Goal: Find specific page/section: Find specific page/section

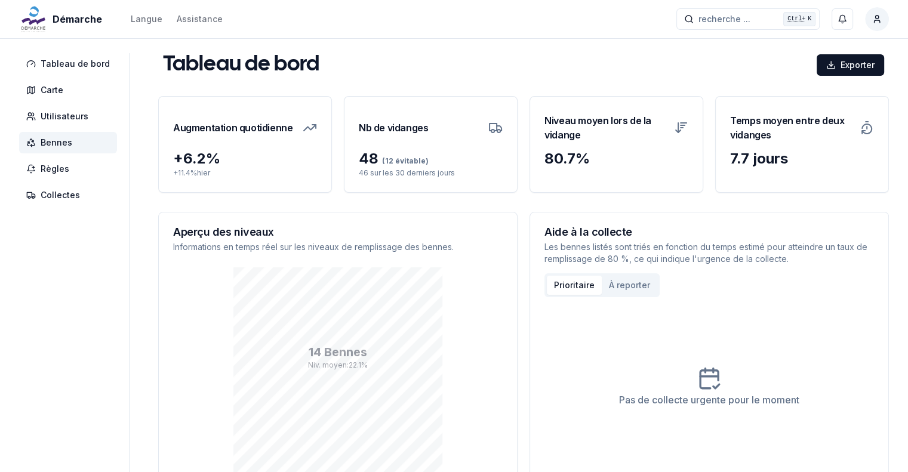
click at [56, 147] on span "Bennes" at bounding box center [57, 143] width 32 height 12
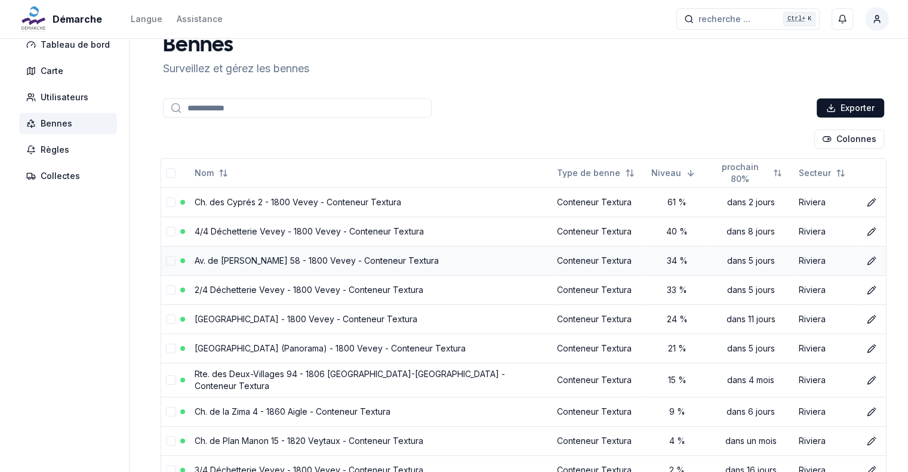
scroll to position [129, 0]
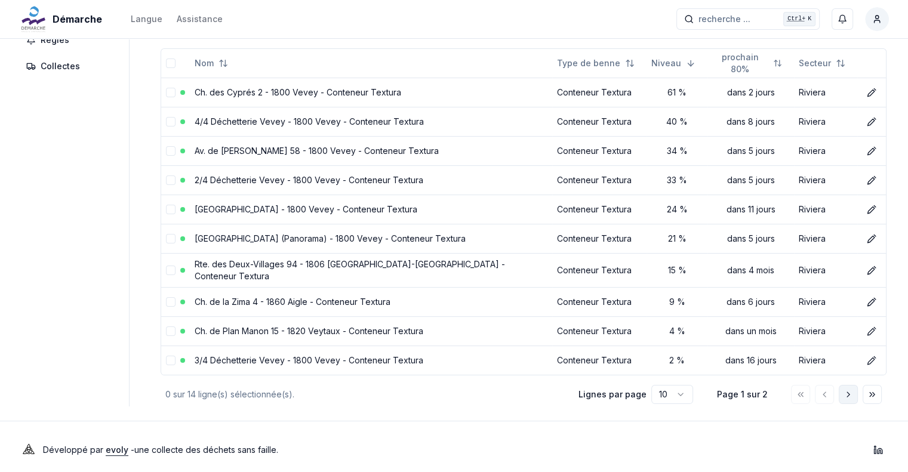
click at [847, 392] on polyline "Aller à la page suivante" at bounding box center [848, 394] width 2 height 5
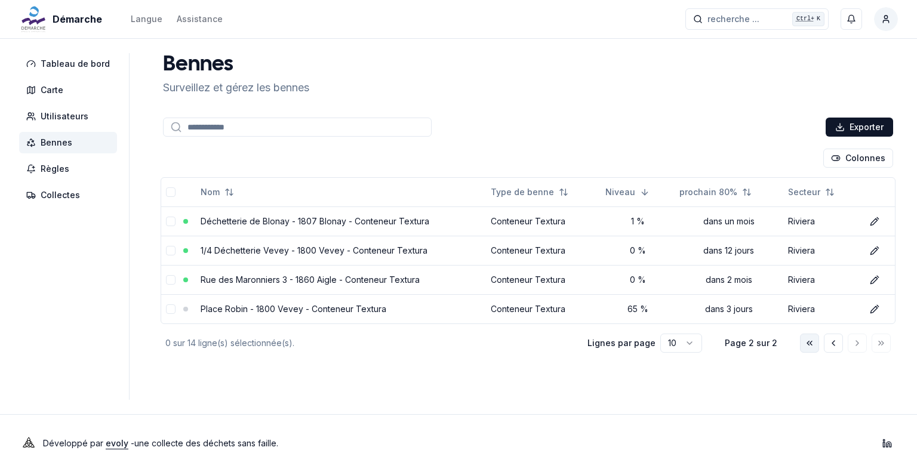
click at [809, 346] on icon "Aller à la première page" at bounding box center [810, 343] width 10 height 10
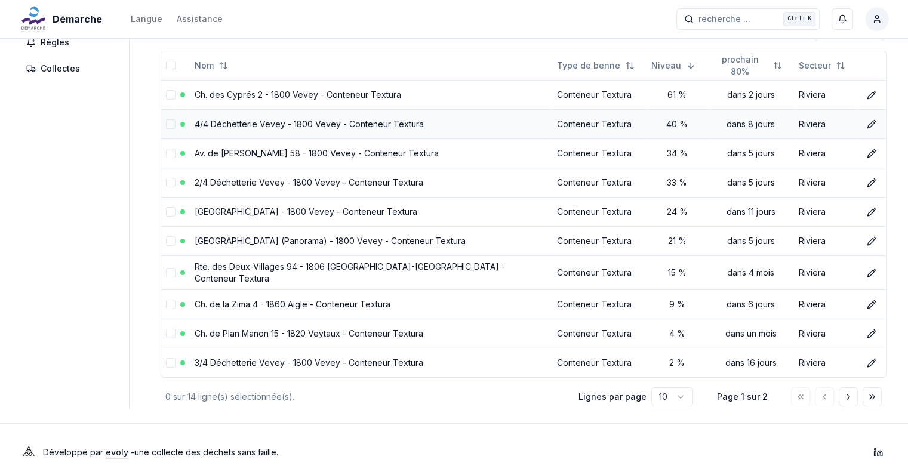
scroll to position [129, 0]
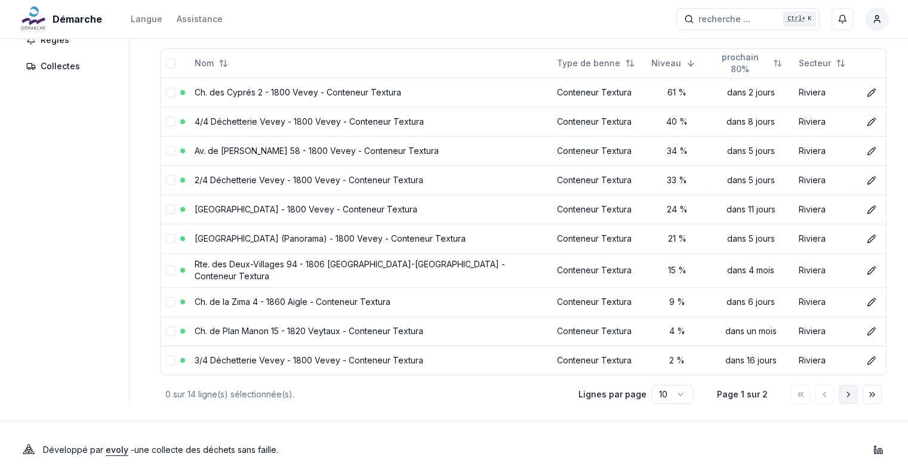
click at [855, 390] on button "Aller à la page suivante" at bounding box center [848, 394] width 19 height 19
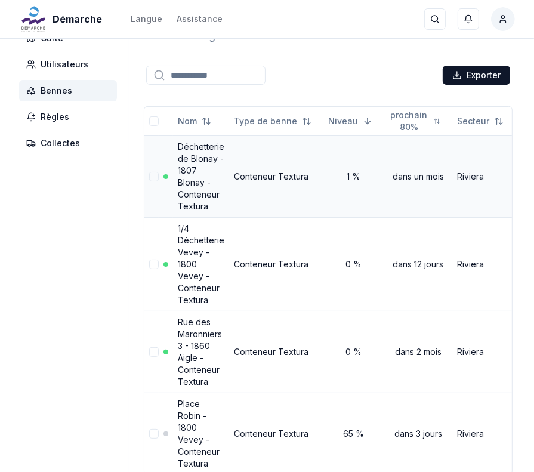
scroll to position [175, 0]
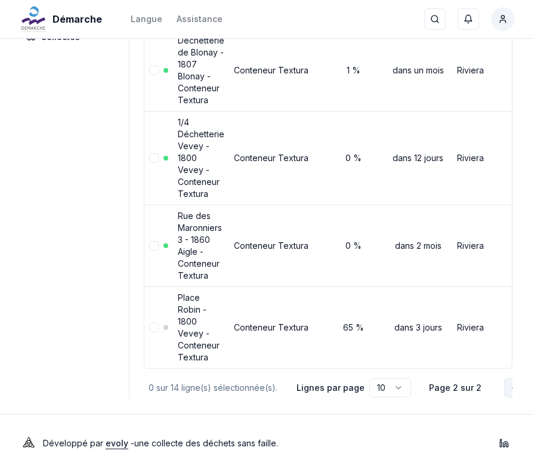
click at [509, 383] on icon "Aller à la page précédente" at bounding box center [514, 388] width 10 height 10
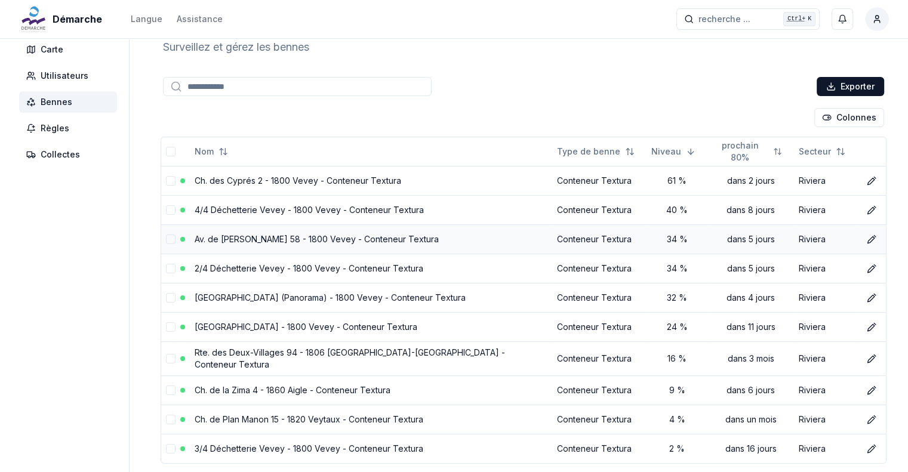
scroll to position [0, 0]
